Goal: Information Seeking & Learning: Learn about a topic

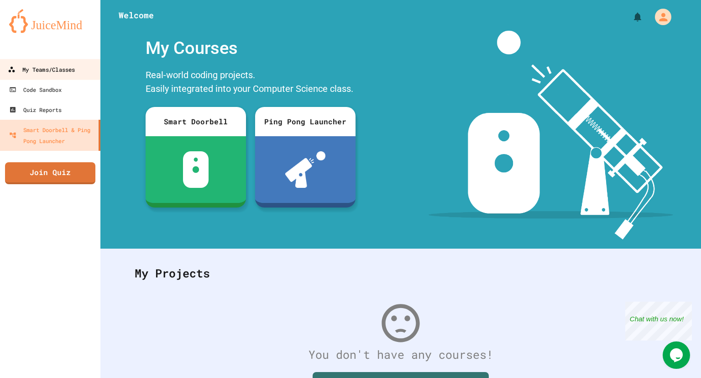
click at [68, 71] on div "My Teams/Classes" at bounding box center [41, 69] width 67 height 11
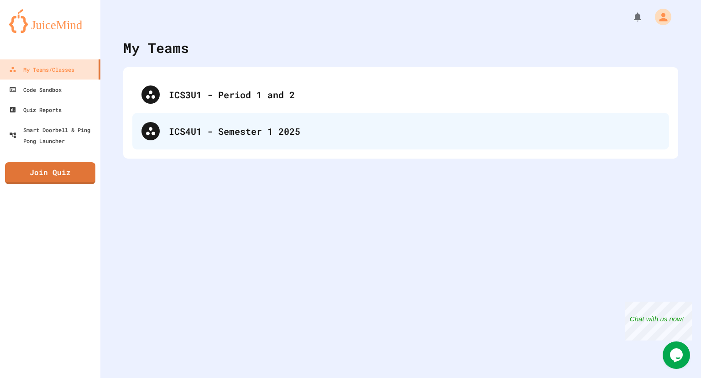
click at [273, 141] on div "ICS4U1 - Semester 1 2025" at bounding box center [400, 131] width 537 height 37
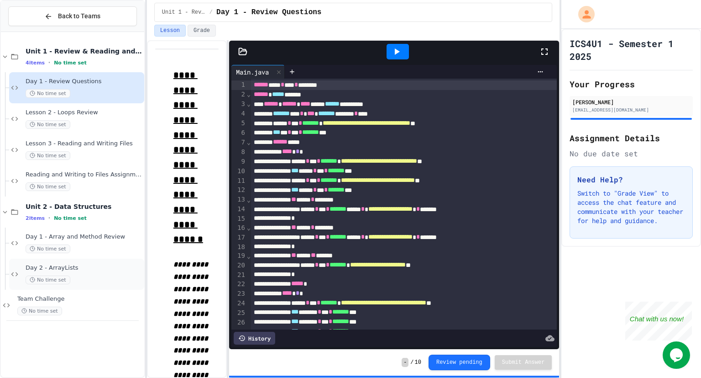
click at [88, 279] on div "No time set" at bounding box center [84, 279] width 117 height 9
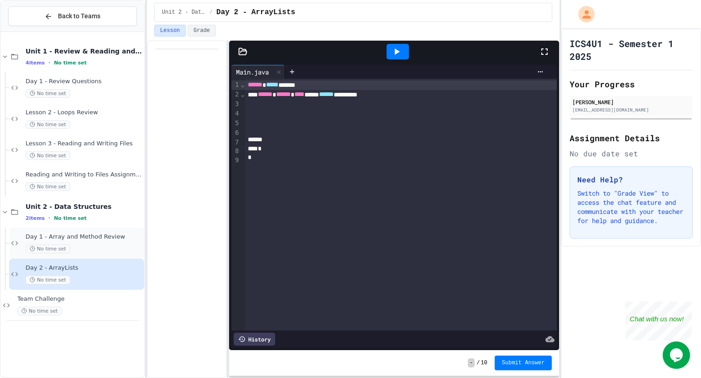
click at [96, 237] on span "Day 1 - Array and Method Review" at bounding box center [84, 237] width 117 height 8
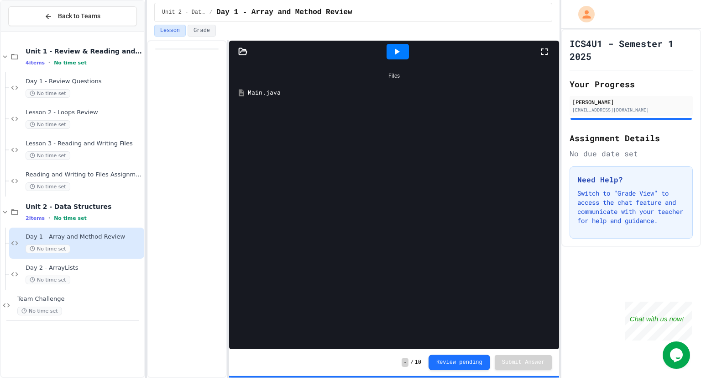
click at [267, 97] on div "Main.java" at bounding box center [394, 92] width 321 height 16
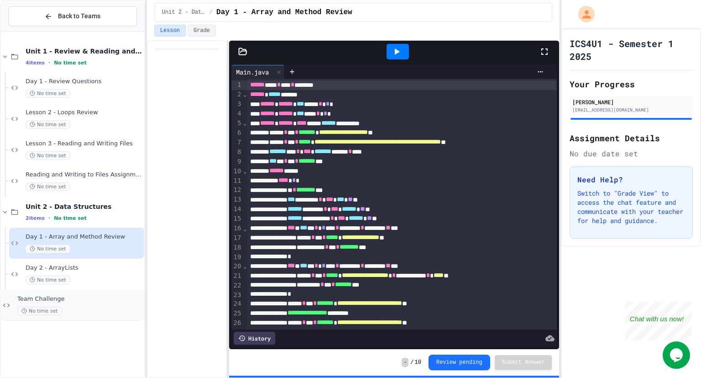
click at [86, 298] on span "Team Challenge" at bounding box center [79, 299] width 125 height 8
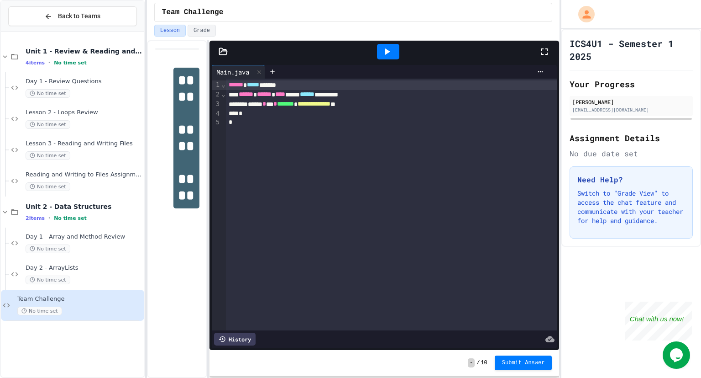
click at [209, 203] on div "**********" at bounding box center [353, 208] width 413 height 337
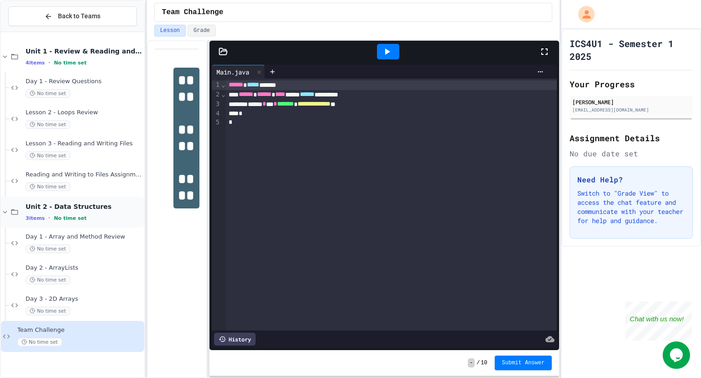
click at [67, 211] on div "Unit 2 - Data Structures 3 items • No time set" at bounding box center [84, 211] width 117 height 19
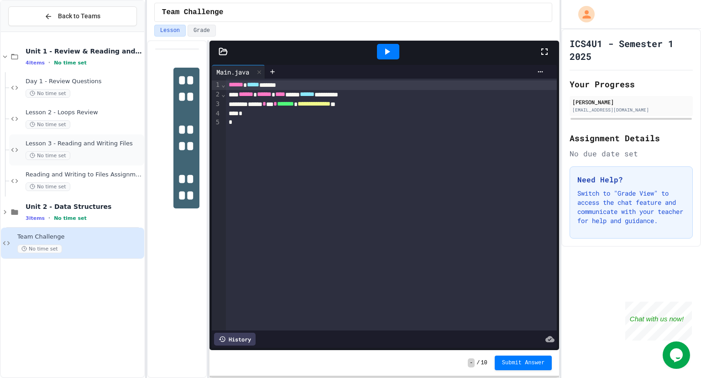
click at [100, 162] on div "Lesson 3 - Reading and Writing Files No time set" at bounding box center [76, 149] width 135 height 31
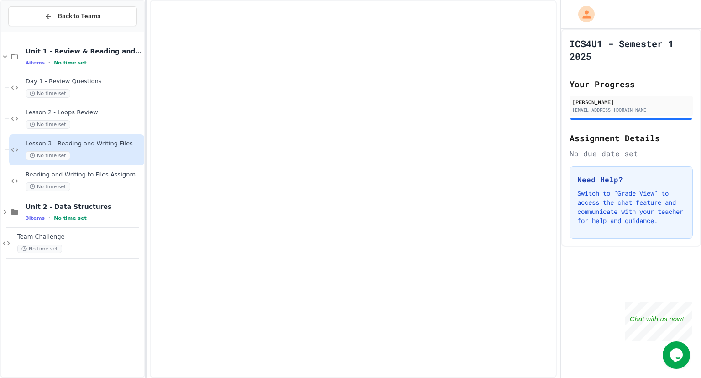
click at [101, 175] on span "Reading and Writing to Files Assignment" at bounding box center [84, 175] width 117 height 8
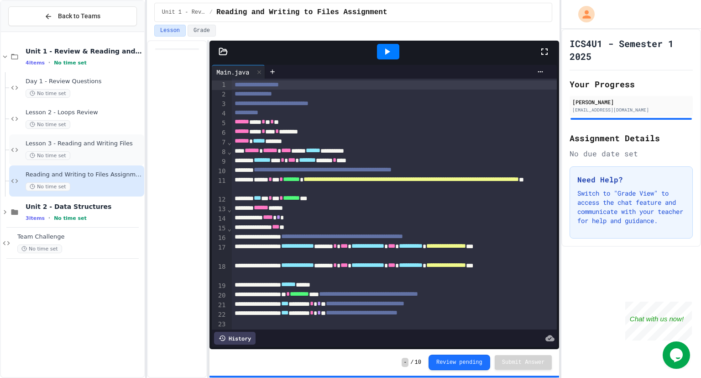
click at [90, 157] on div "No time set" at bounding box center [84, 155] width 117 height 9
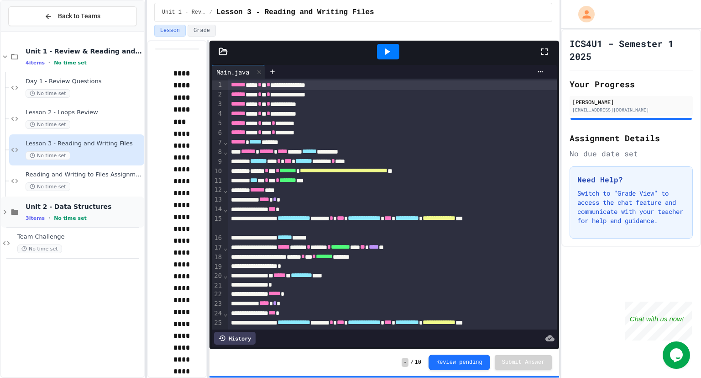
click at [6, 204] on div "Unit 2 - Data Structures 3 items • No time set" at bounding box center [72, 211] width 143 height 31
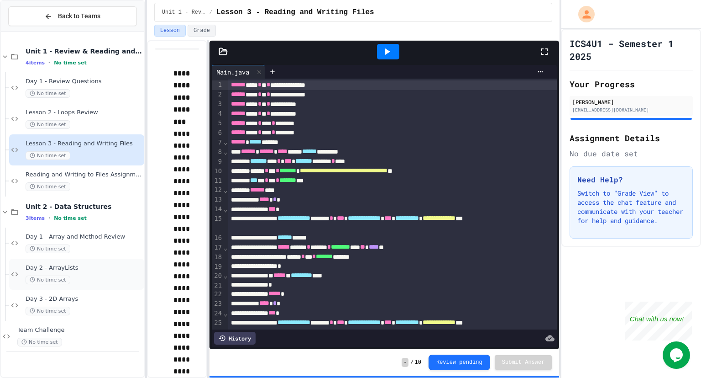
click at [88, 279] on div "No time set" at bounding box center [84, 279] width 117 height 9
